Goal: Task Accomplishment & Management: Complete application form

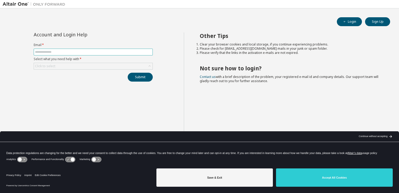
click at [111, 51] on input "text" at bounding box center [93, 52] width 117 height 4
type input "**********"
click at [62, 66] on div "Click to select" at bounding box center [93, 66] width 119 height 6
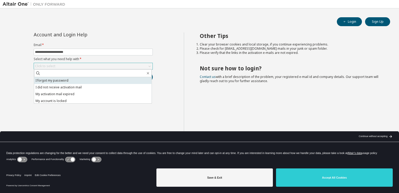
click at [60, 80] on li "I forgot my password" at bounding box center [93, 80] width 118 height 7
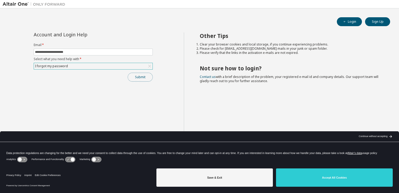
click at [132, 78] on button "Submit" at bounding box center [140, 77] width 25 height 9
click at [73, 159] on icon at bounding box center [73, 160] width 4 height 4
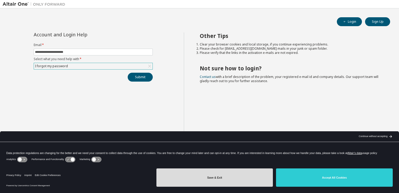
click at [180, 173] on button "Save & Exit" at bounding box center [215, 177] width 117 height 18
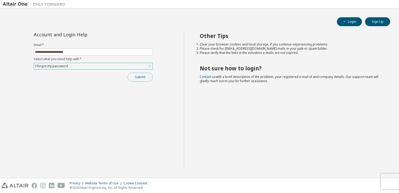
click at [143, 78] on button "Submit" at bounding box center [140, 77] width 25 height 9
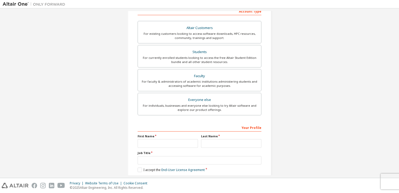
scroll to position [78, 0]
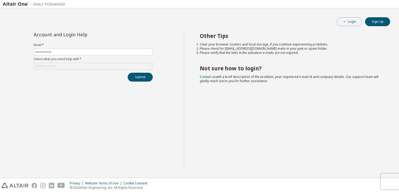
click at [346, 21] on icon "button" at bounding box center [345, 21] width 3 height 3
